Goal: Check status

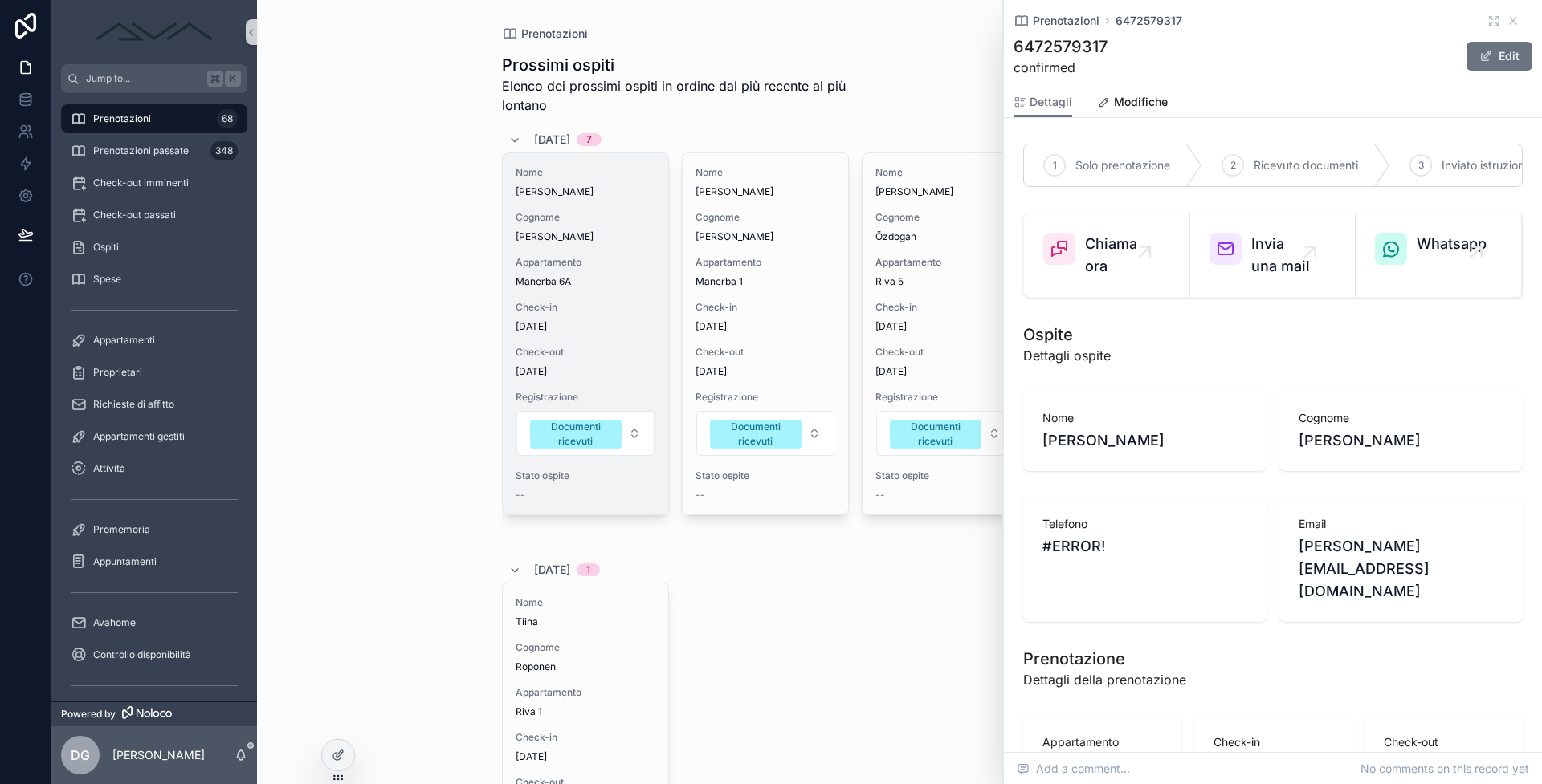
scroll to position [1450, 0]
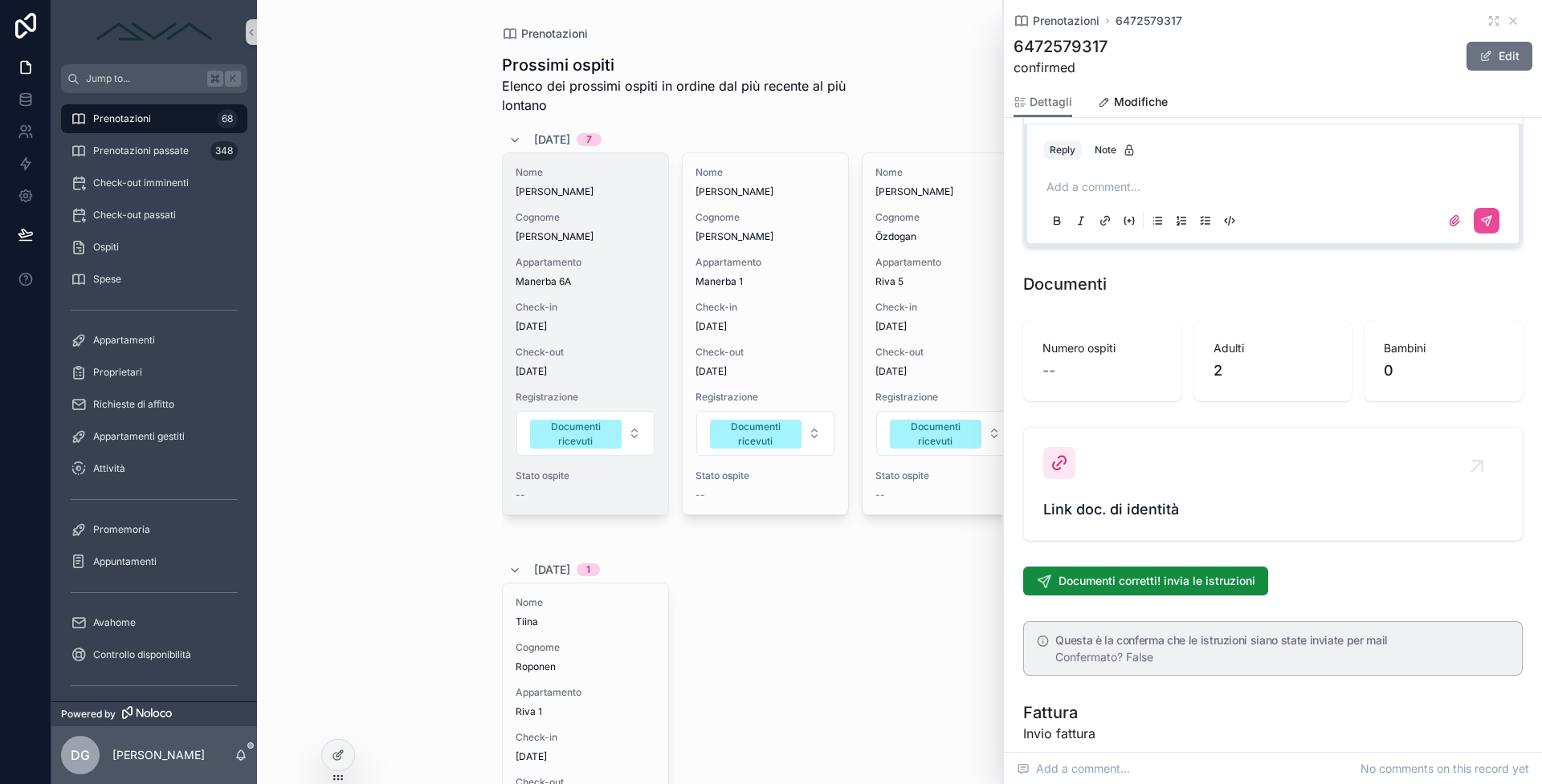
click at [1509, 15] on div "Prenotazioni 6472579317" at bounding box center [1273, 20] width 519 height 16
click at [1507, 21] on icon "scrollable content" at bounding box center [1513, 21] width 13 height 13
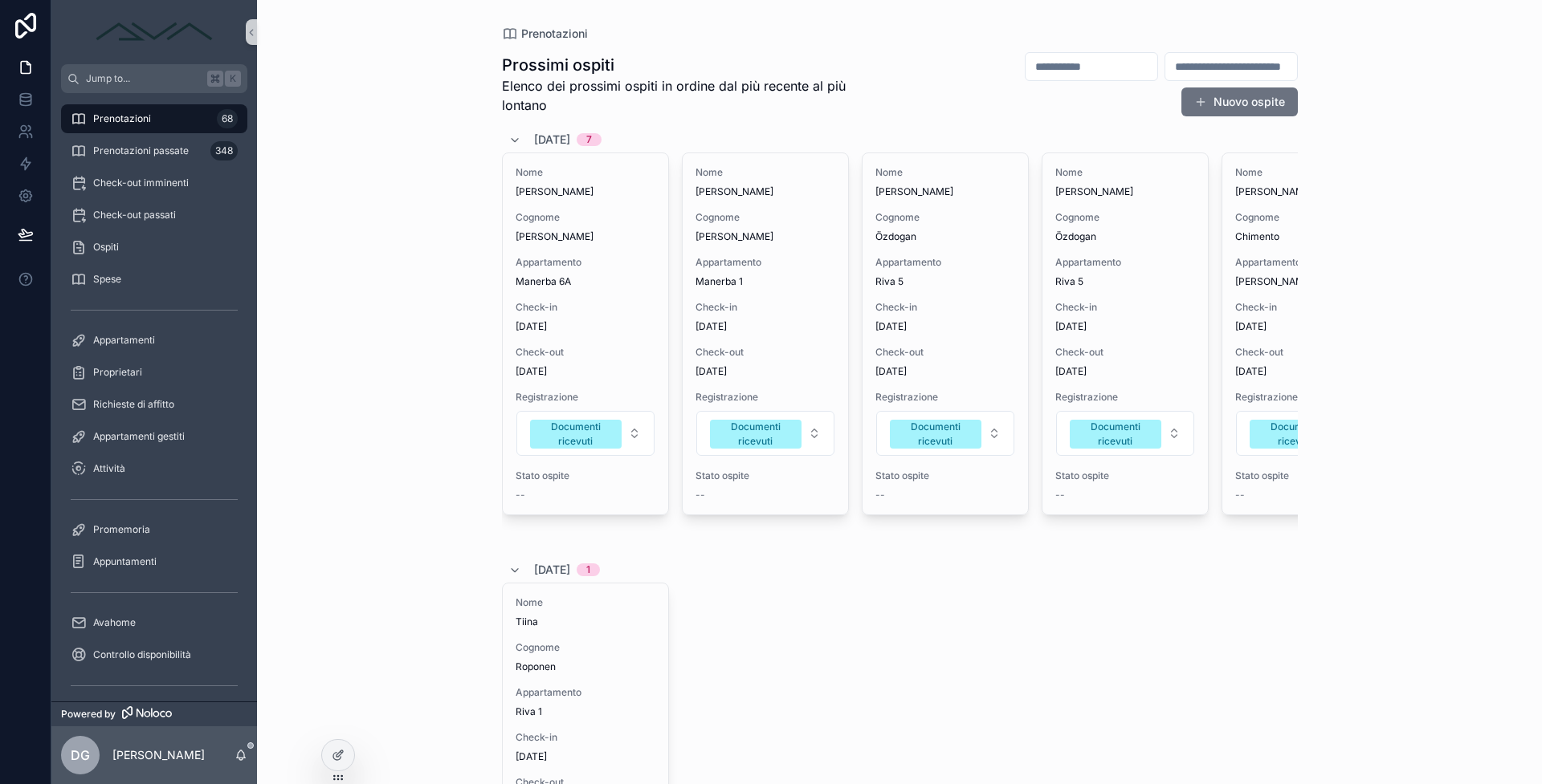
click at [1506, 25] on div "Prenotazioni Prossimi ospiti Elenco dei prossimi ospiti in ordine dal più recen…" at bounding box center [899, 392] width 1285 height 784
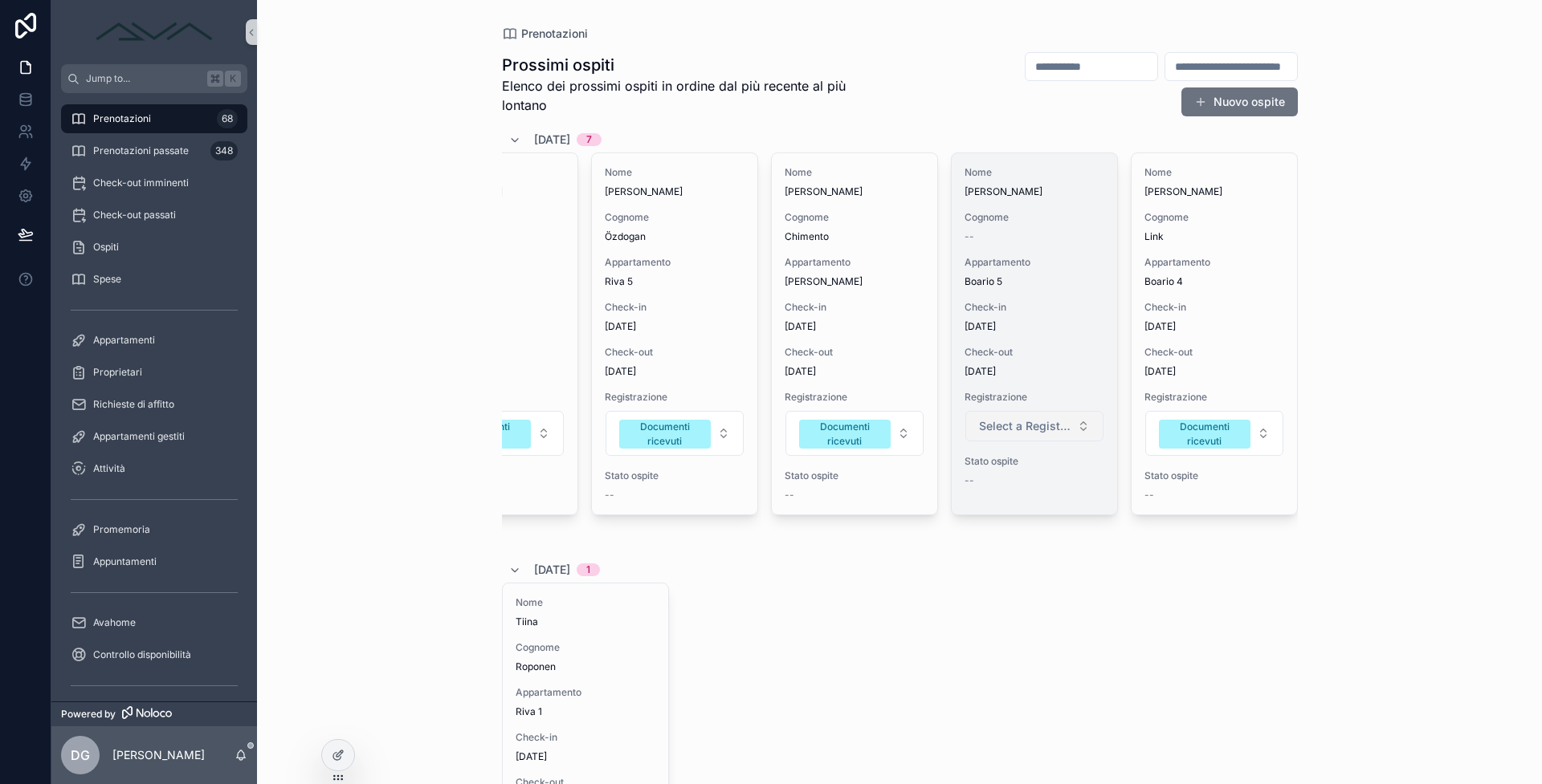
click at [1019, 438] on button "Select a Registrazione" at bounding box center [1035, 426] width 139 height 30
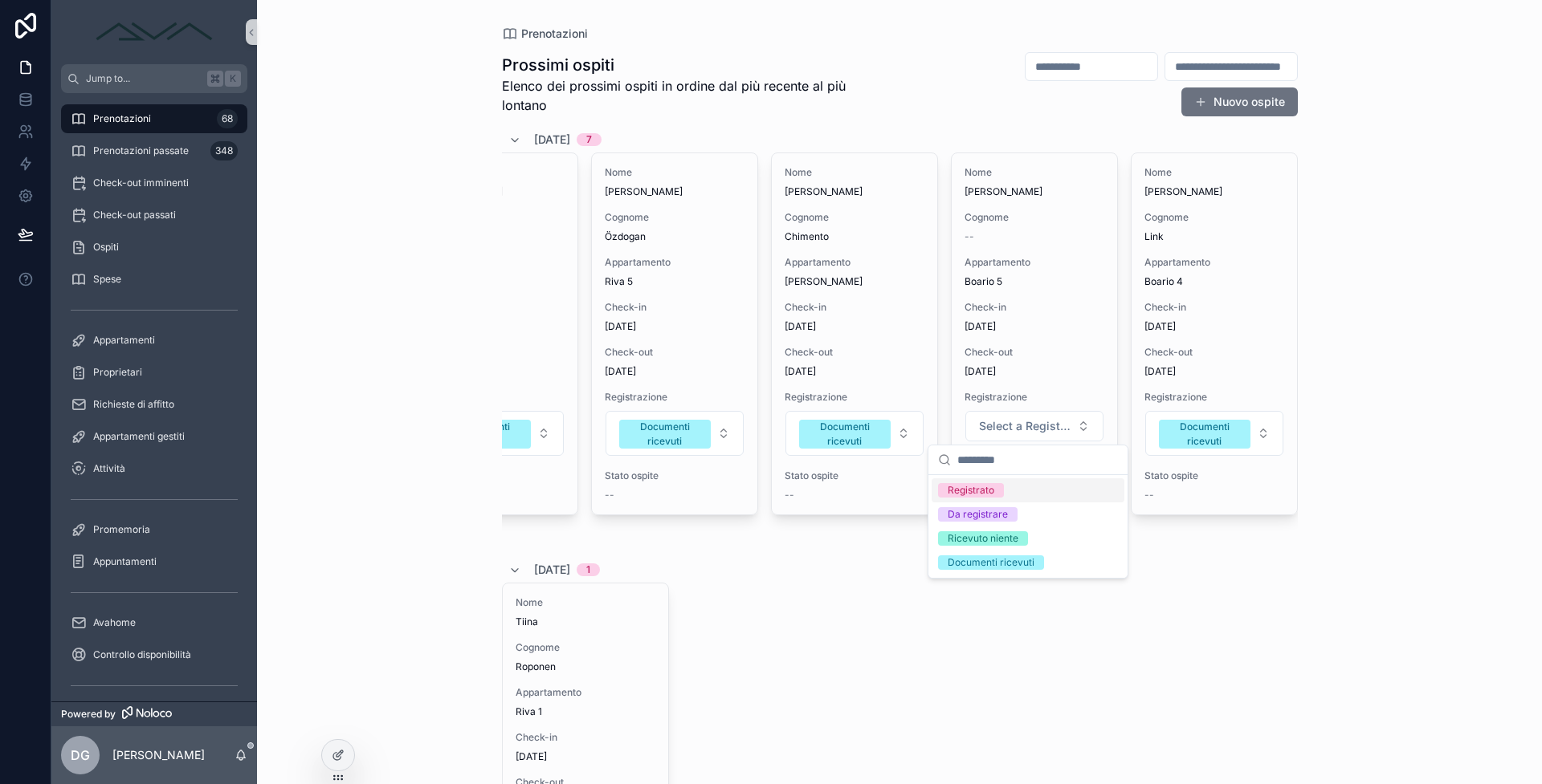
click at [1402, 429] on div "Prenotazioni Prossimi ospiti Elenco dei prossimi ospiti in ordine dal più recen…" at bounding box center [899, 392] width 1285 height 784
click at [132, 151] on span "Prenotazioni passate" at bounding box center [140, 151] width 95 height 13
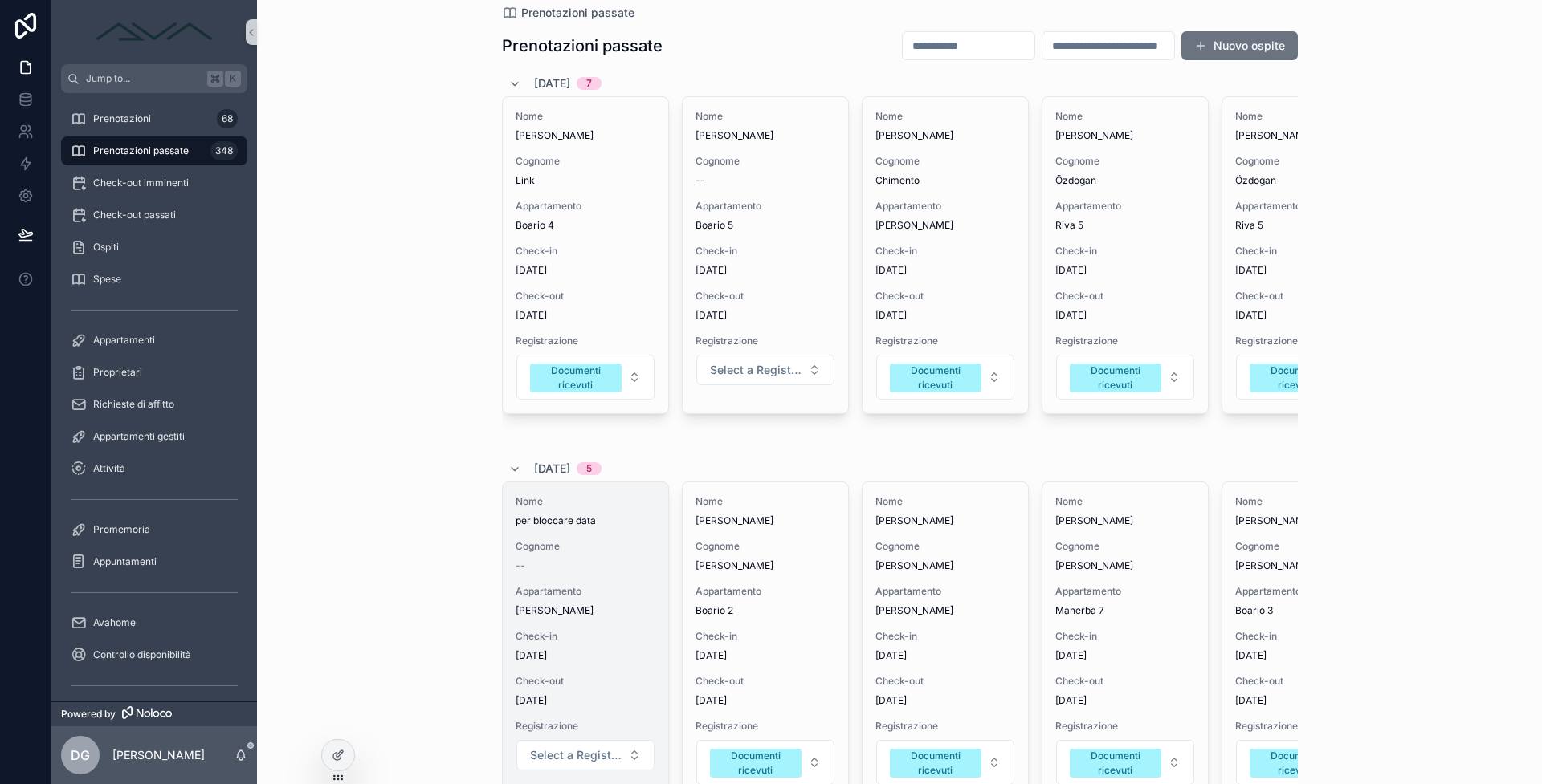
scroll to position [124, 0]
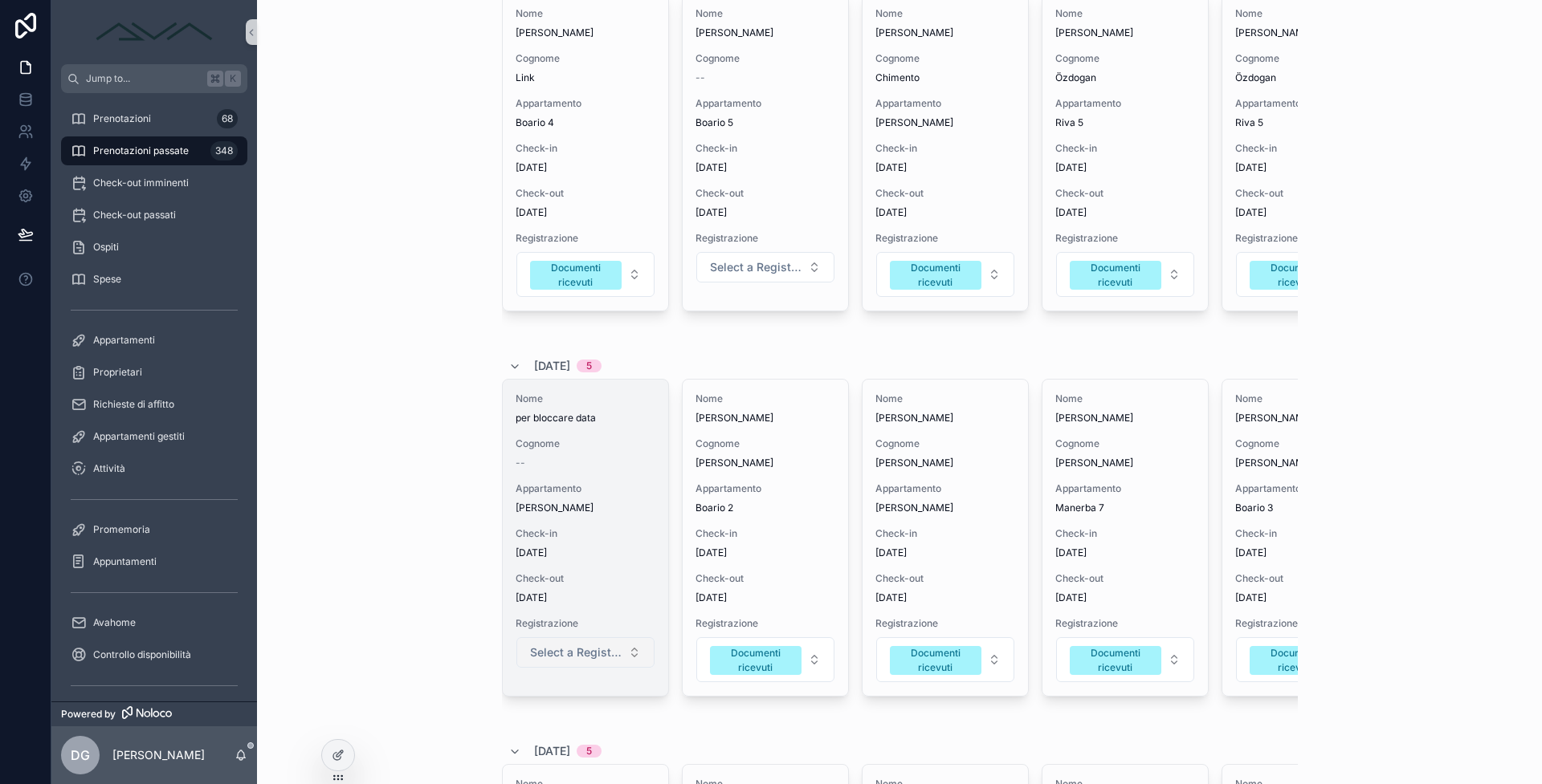
click at [593, 657] on span "Select a Registrazione" at bounding box center [576, 652] width 91 height 16
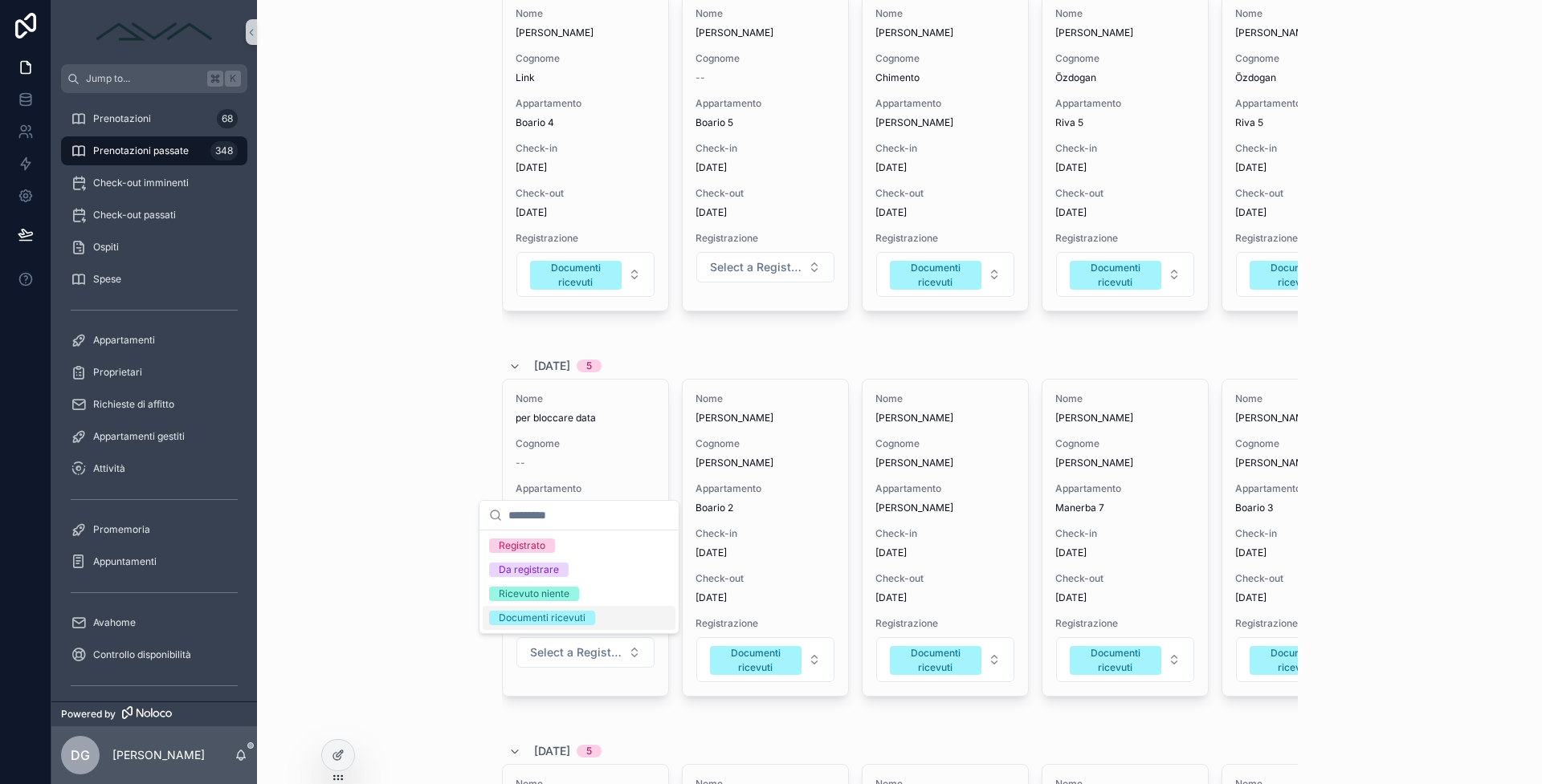
click at [578, 623] on div "Documenti ricevuti" at bounding box center [542, 619] width 87 height 15
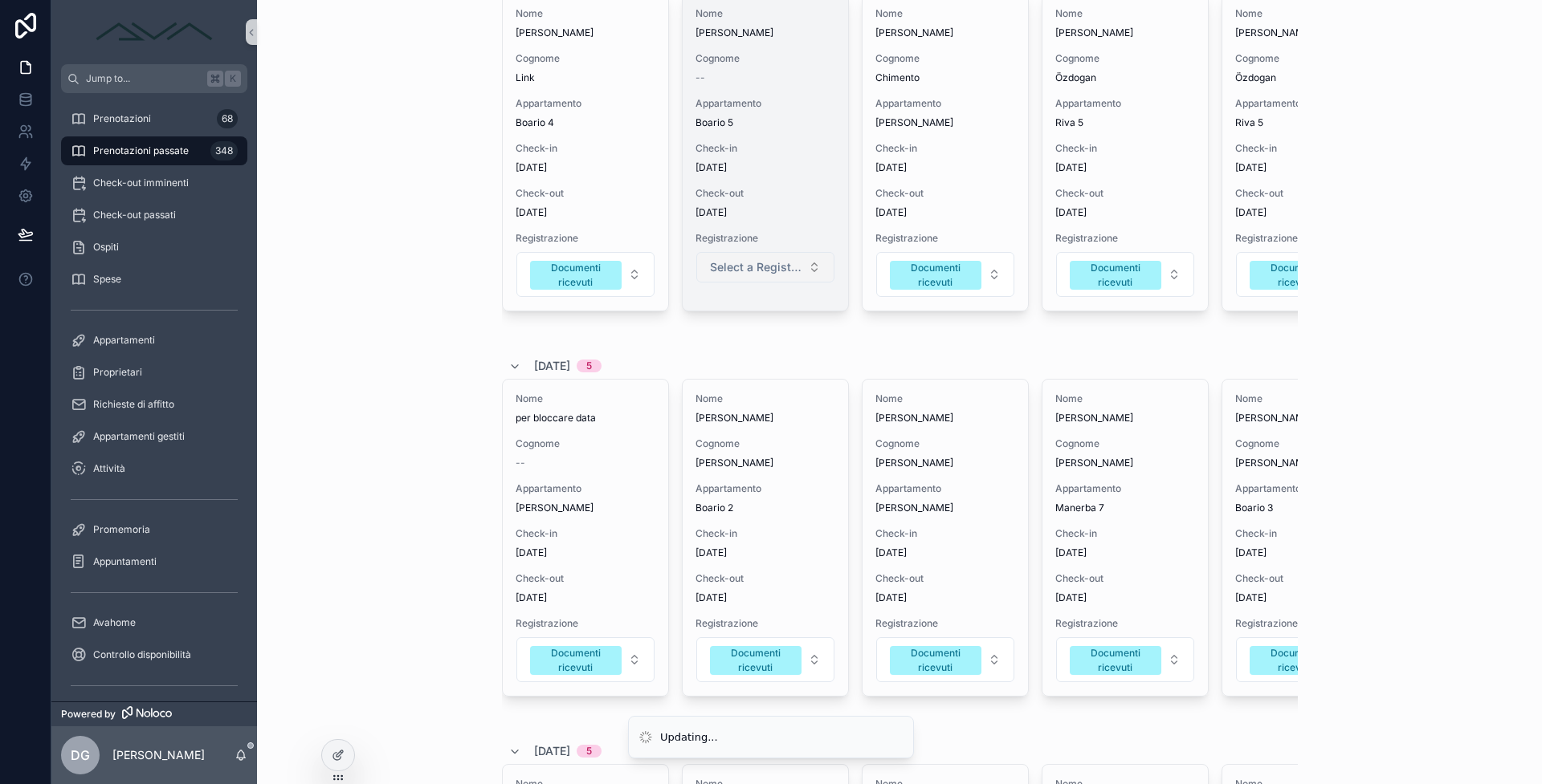
click at [739, 261] on span "Select a Registrazione" at bounding box center [755, 267] width 91 height 16
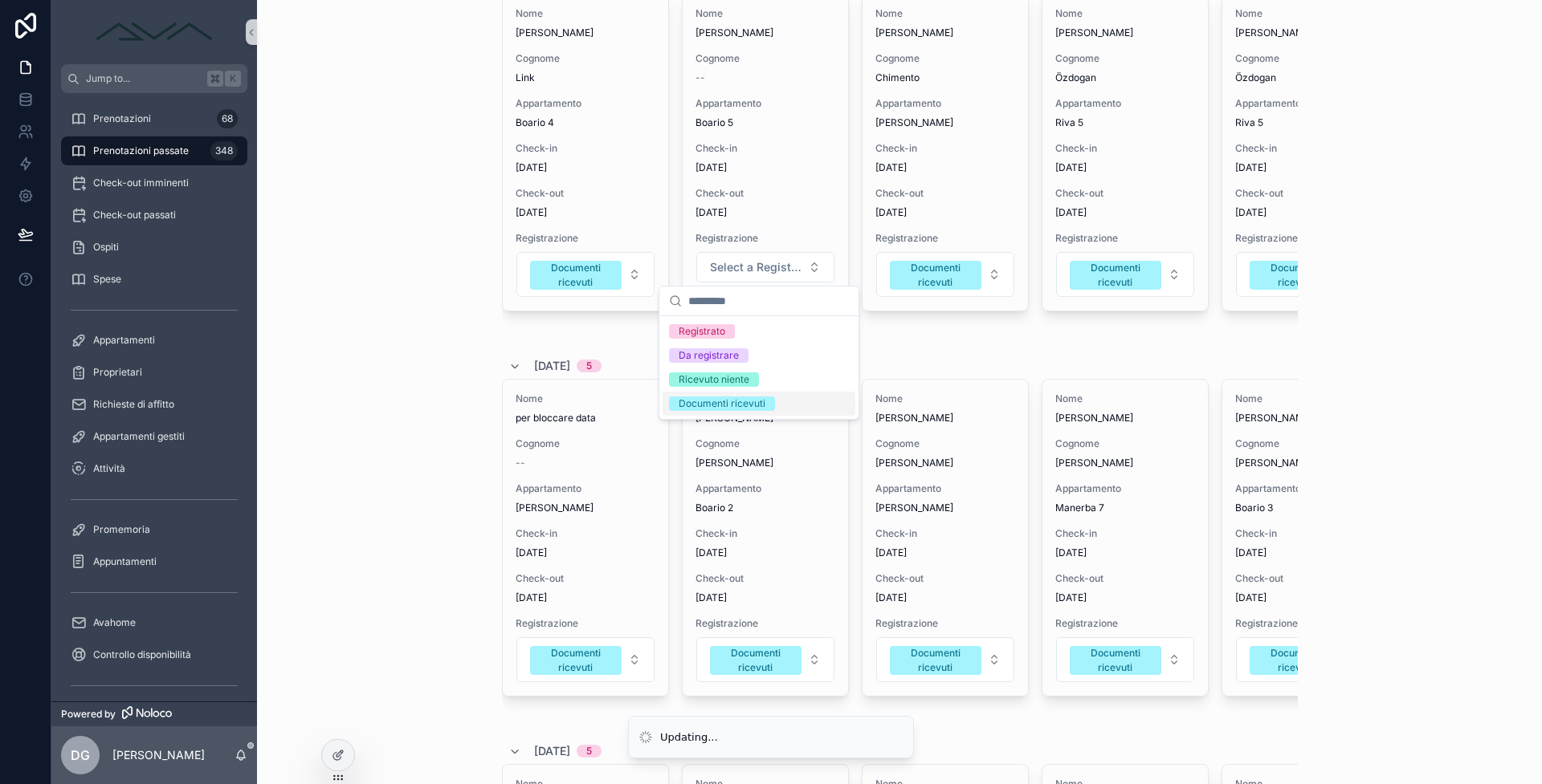
click at [740, 403] on div "Documenti ricevuti" at bounding box center [722, 404] width 87 height 15
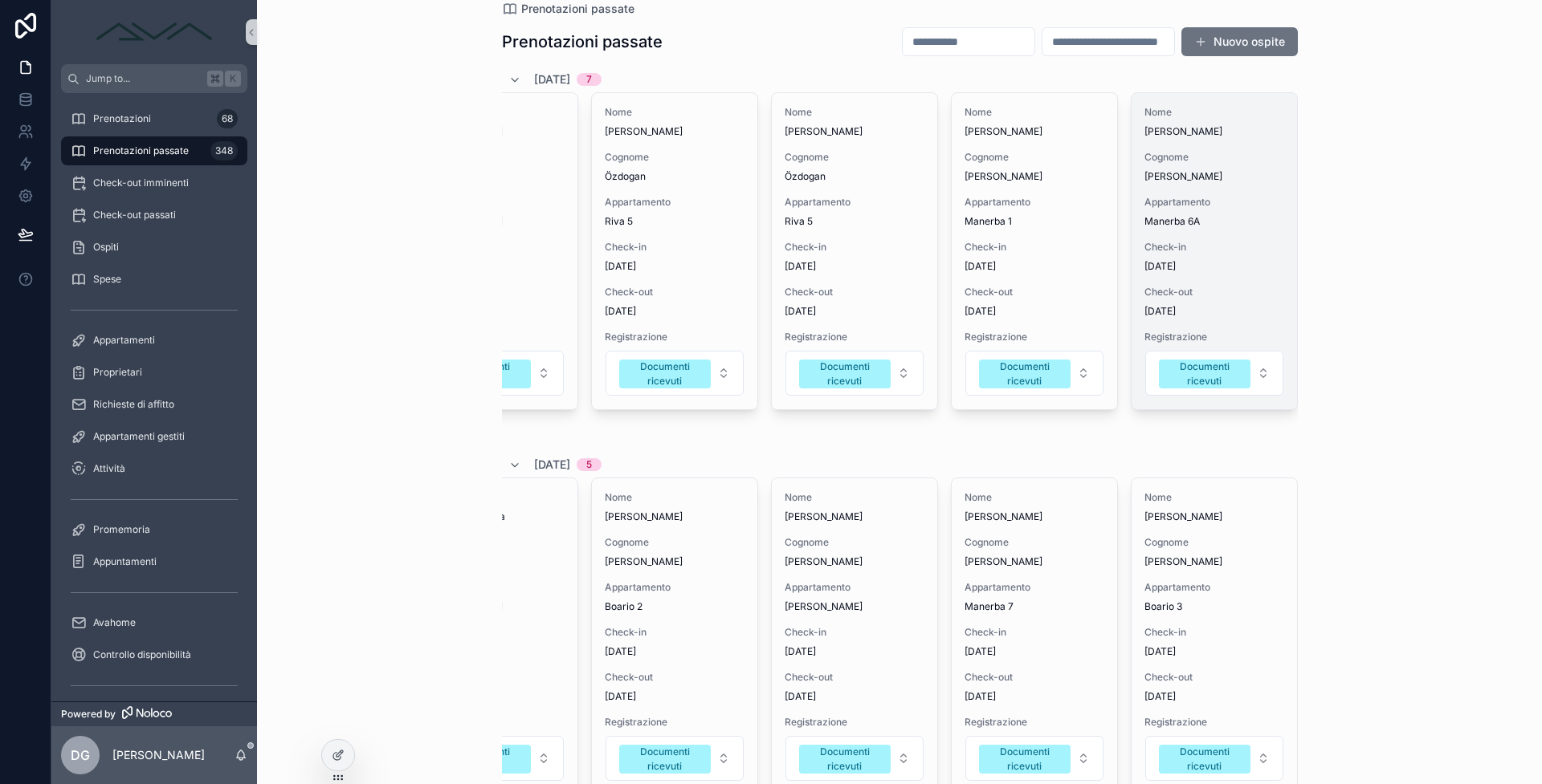
scroll to position [68, 0]
